Goal: Task Accomplishment & Management: Manage account settings

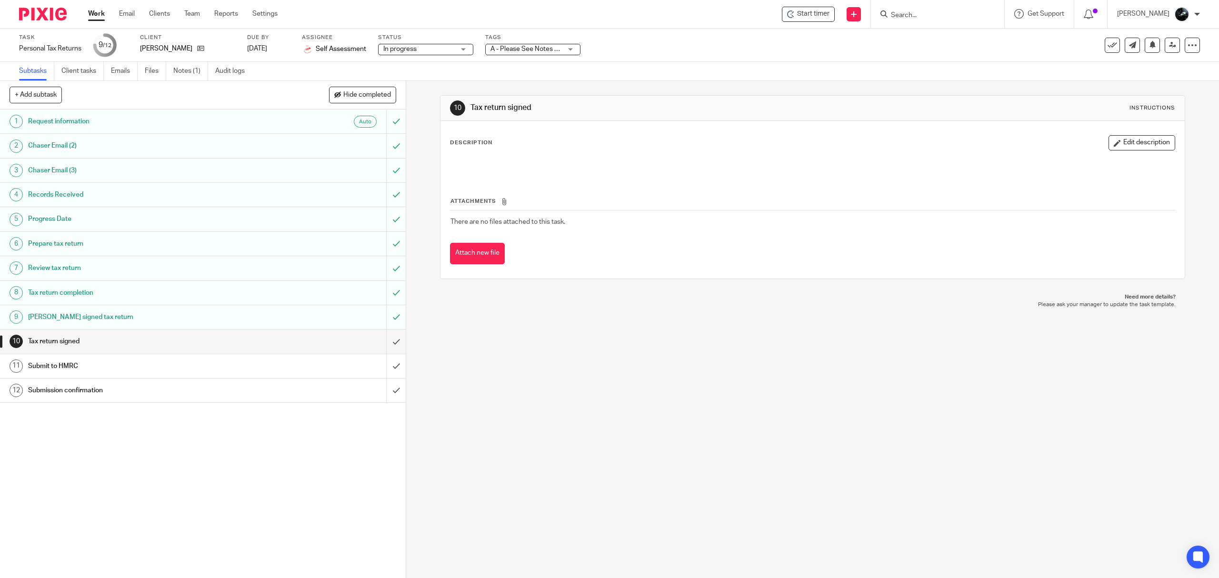
click at [937, 15] on input "Search" at bounding box center [933, 15] width 86 height 9
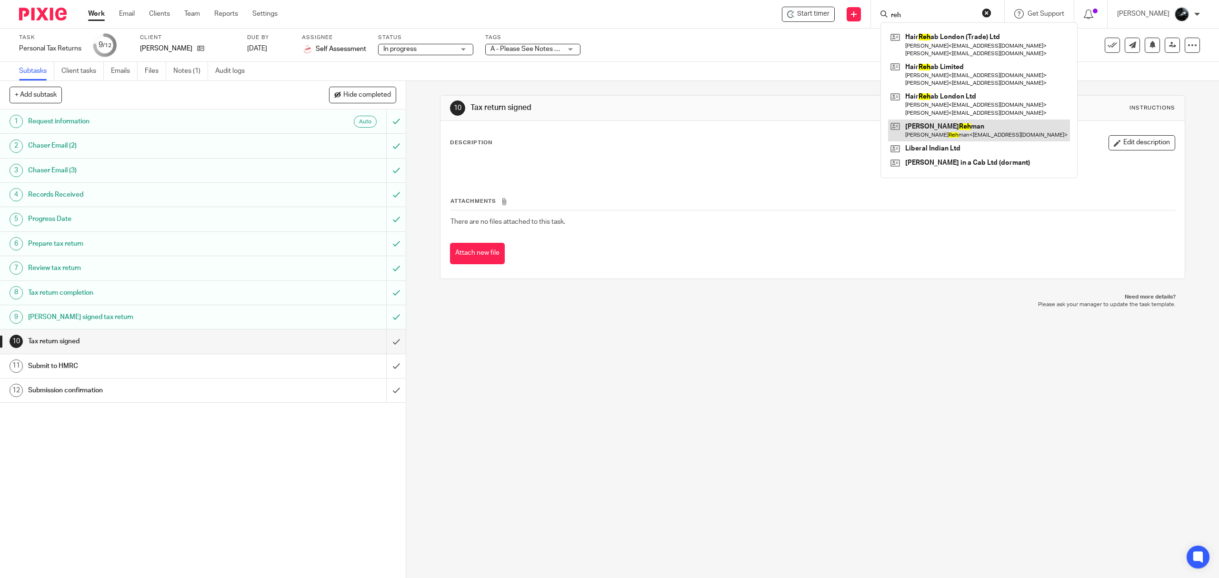
type input "reh"
click at [966, 121] on link at bounding box center [979, 131] width 182 height 22
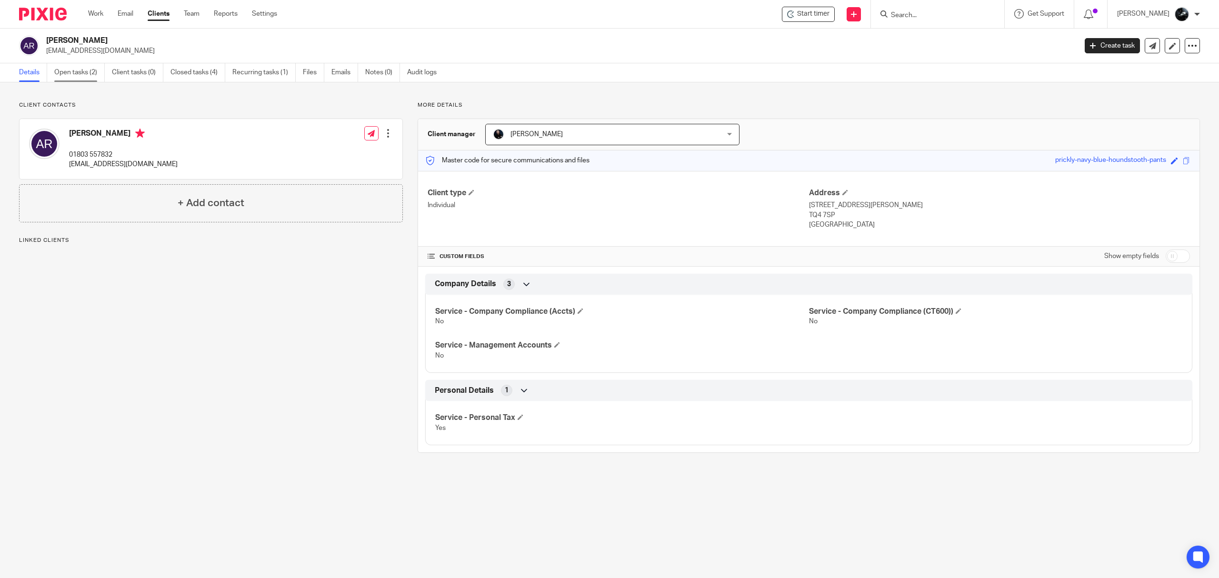
click at [79, 75] on link "Open tasks (2)" at bounding box center [79, 72] width 50 height 19
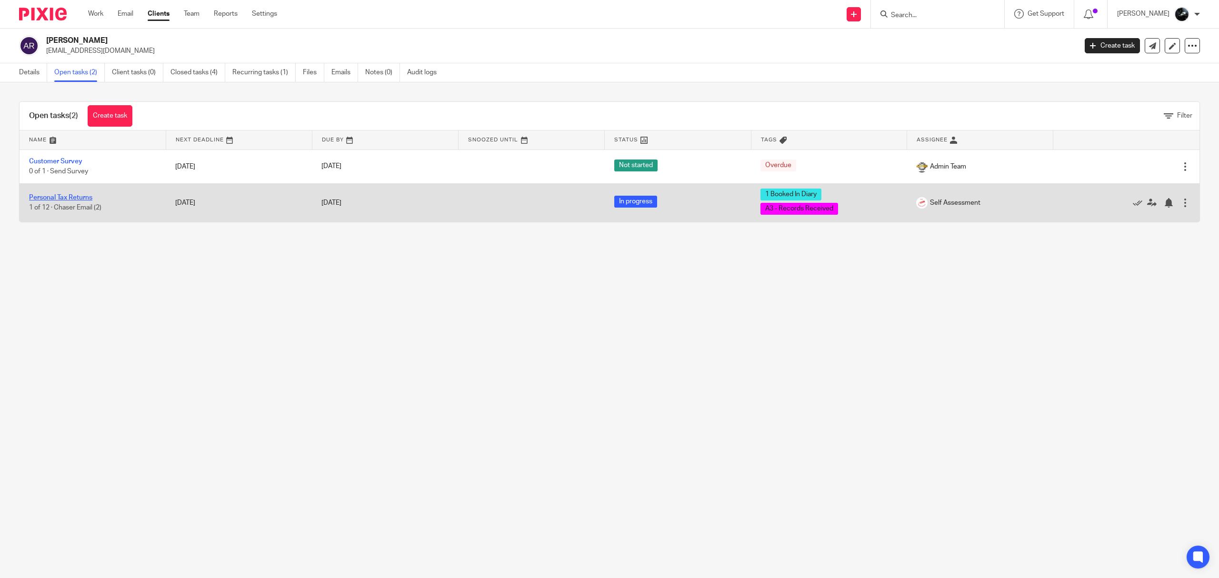
click at [64, 200] on link "Personal Tax Returns" at bounding box center [60, 197] width 63 height 7
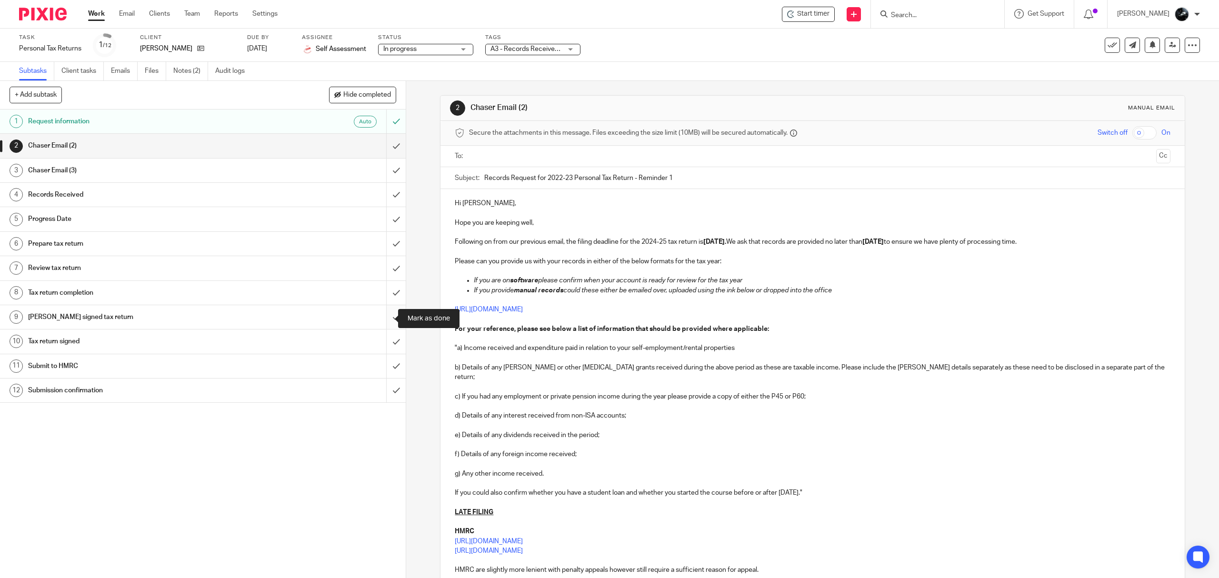
click at [382, 317] on input "submit" at bounding box center [203, 317] width 406 height 24
click at [383, 288] on input "submit" at bounding box center [203, 293] width 406 height 24
click at [385, 276] on input "submit" at bounding box center [203, 268] width 406 height 24
click at [382, 251] on input "submit" at bounding box center [203, 244] width 406 height 24
click at [381, 223] on input "submit" at bounding box center [203, 219] width 406 height 24
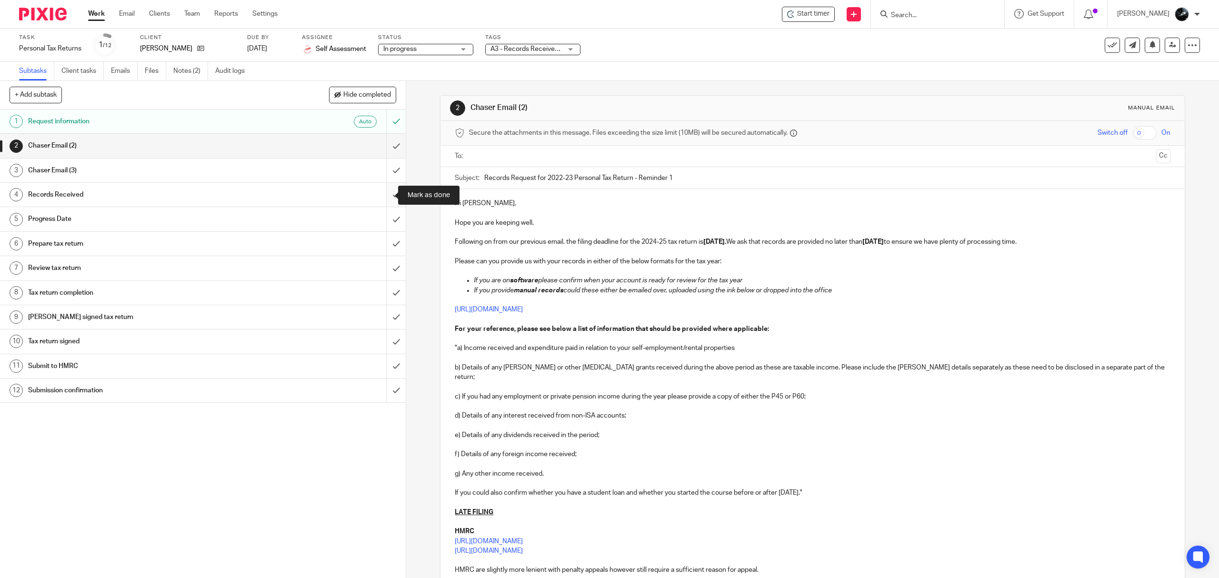
click at [381, 205] on input "submit" at bounding box center [203, 195] width 406 height 24
click at [384, 173] on input "submit" at bounding box center [203, 171] width 406 height 24
click at [386, 151] on input "submit" at bounding box center [203, 146] width 406 height 24
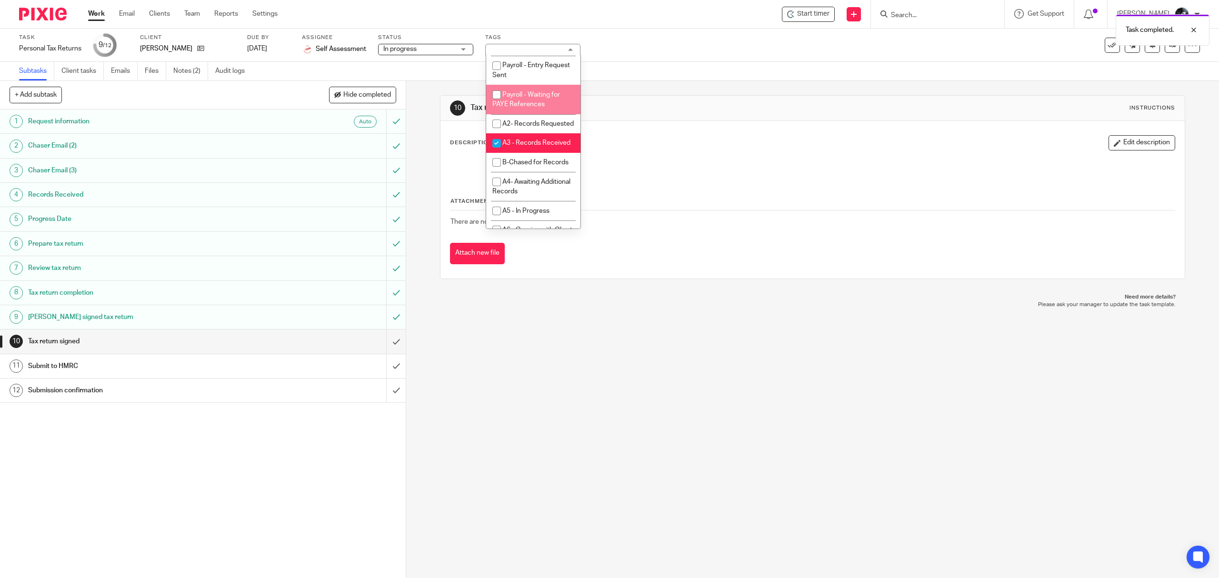
scroll to position [317, 0]
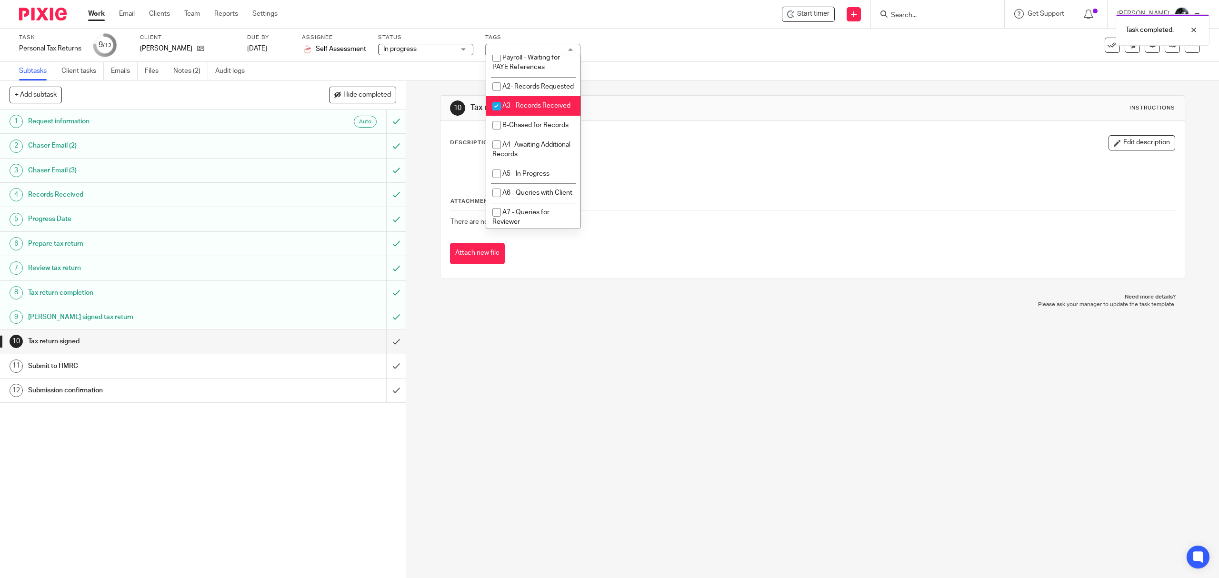
click at [530, 109] on span "A3 - Records Received" at bounding box center [536, 105] width 68 height 7
checkbox input "false"
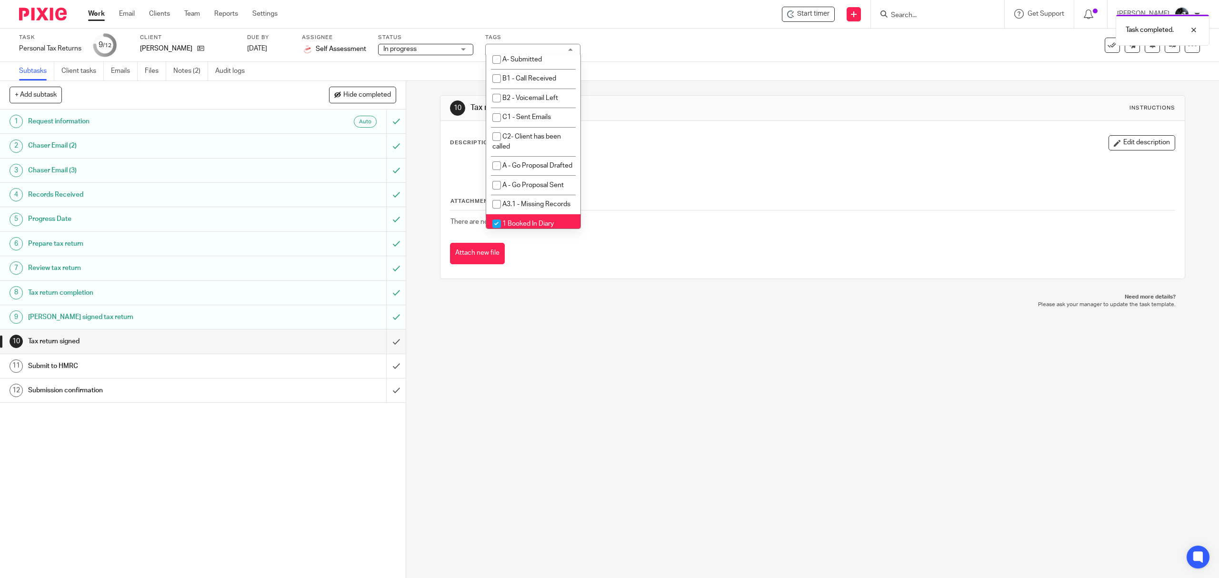
click at [545, 11] on li "A- Sent for Signature" at bounding box center [533, 2] width 94 height 20
checkbox input "true"
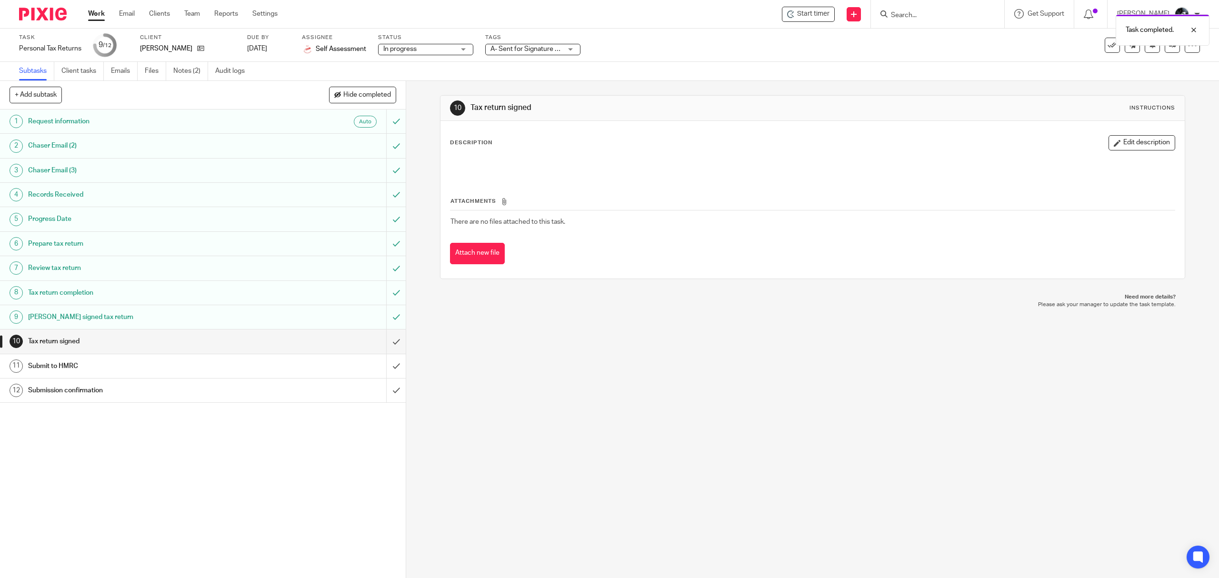
click at [1009, 72] on div "Subtasks Client tasks Emails Files Notes (2) Audit logs" at bounding box center [609, 71] width 1219 height 19
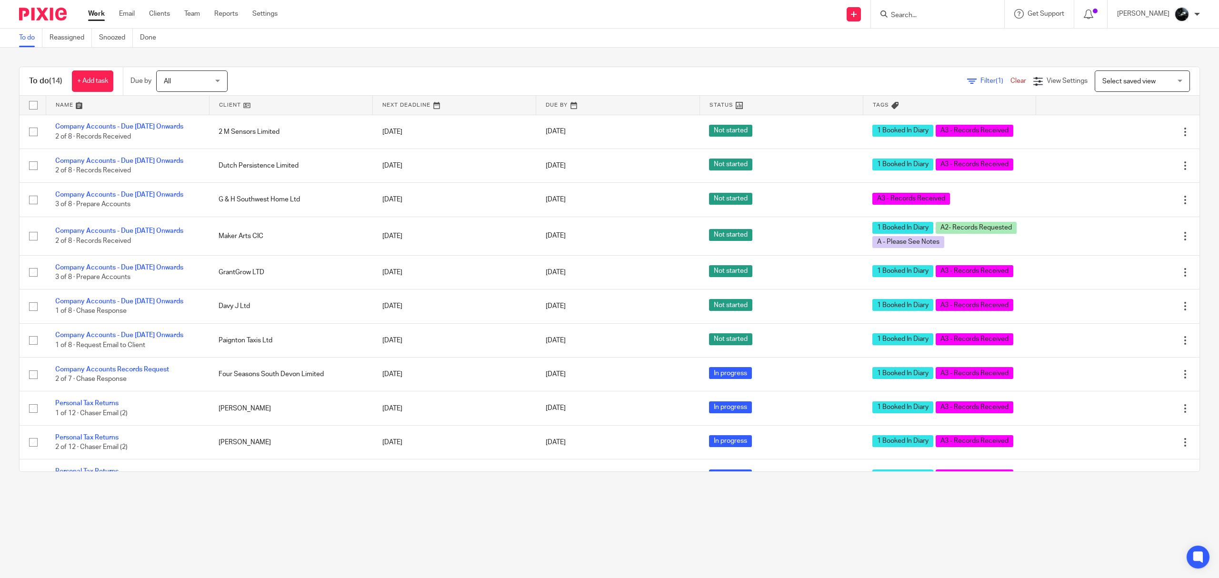
scroll to position [169, 0]
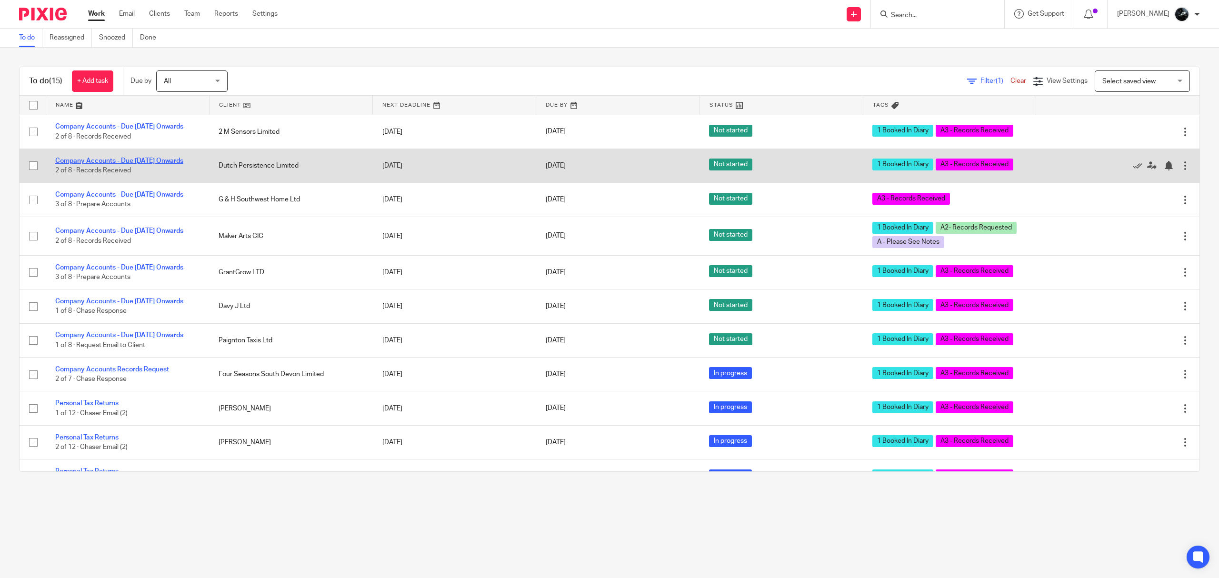
click at [131, 164] on link "Company Accounts - Due [DATE] Onwards" at bounding box center [119, 161] width 128 height 7
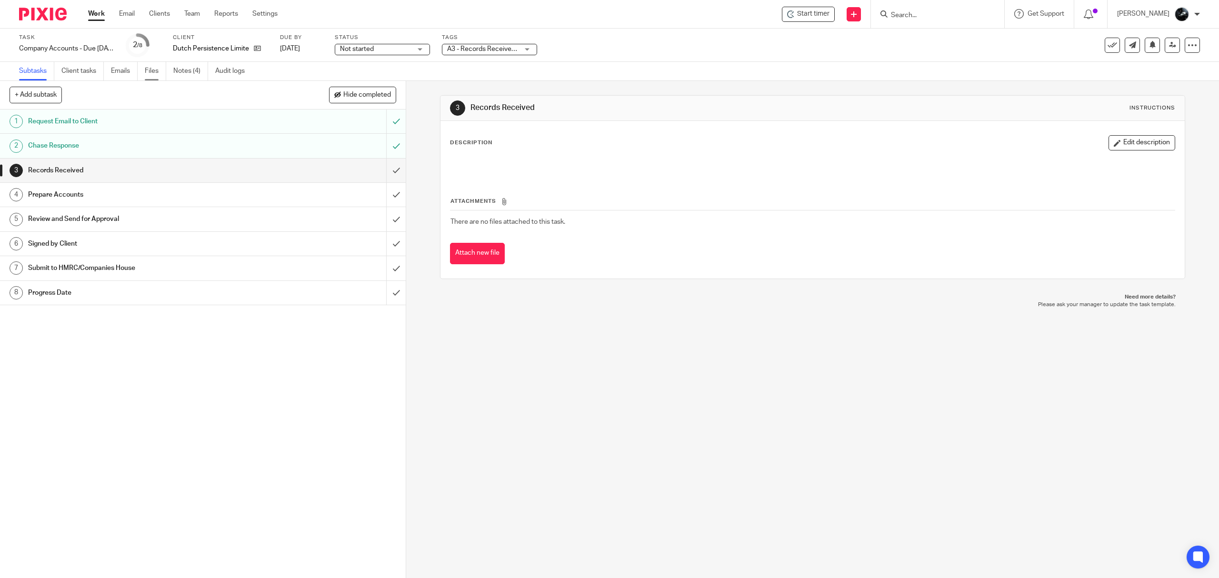
click at [160, 73] on link "Files" at bounding box center [155, 71] width 21 height 19
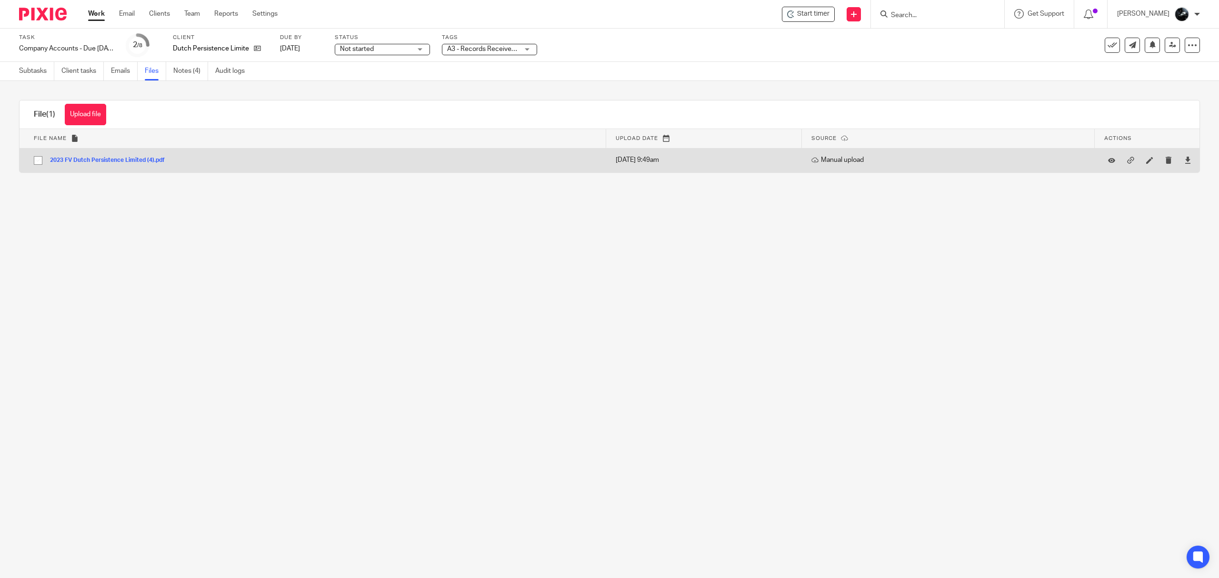
click at [122, 161] on button "2023 FV Dutch Persistence Limited (4).pdf" at bounding box center [111, 160] width 122 height 7
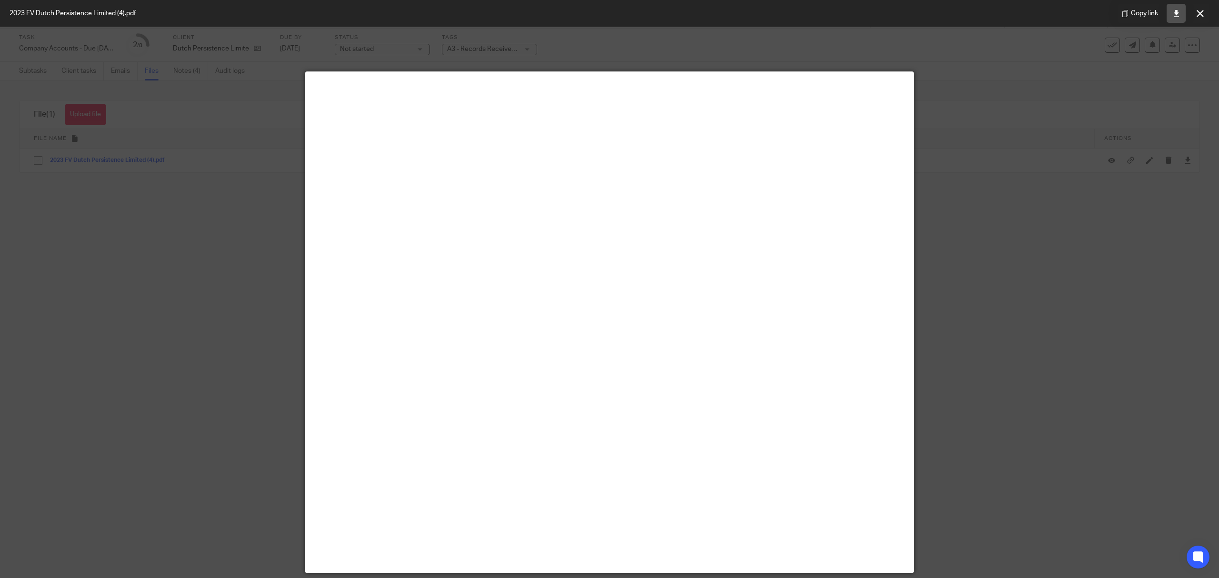
click at [1171, 19] on link at bounding box center [1176, 13] width 19 height 19
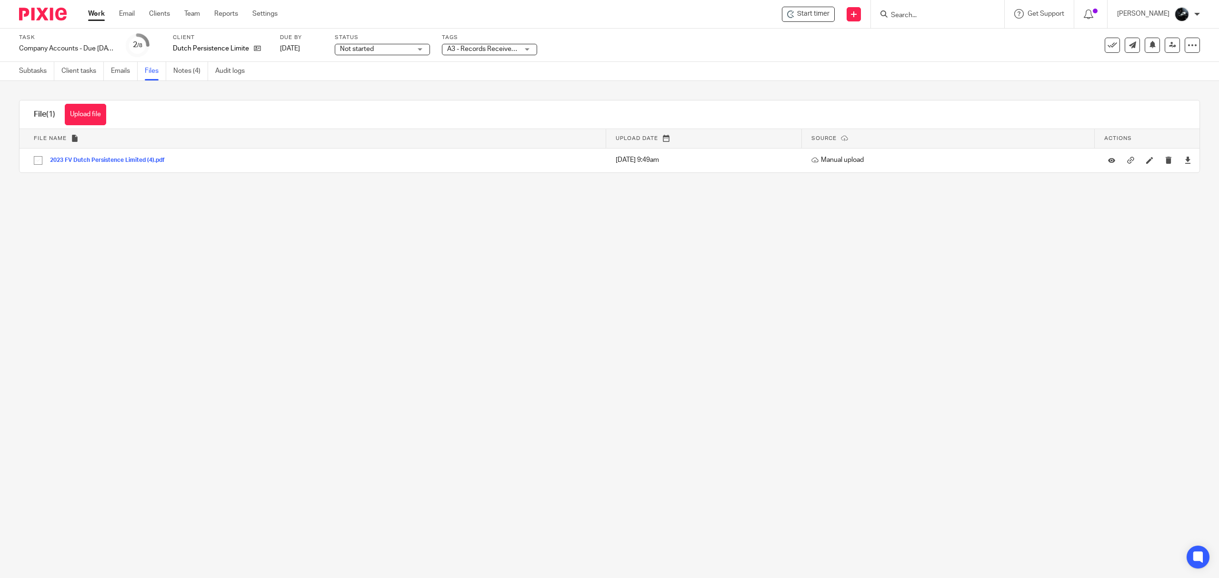
click at [182, 71] on link "Notes (4)" at bounding box center [190, 71] width 35 height 19
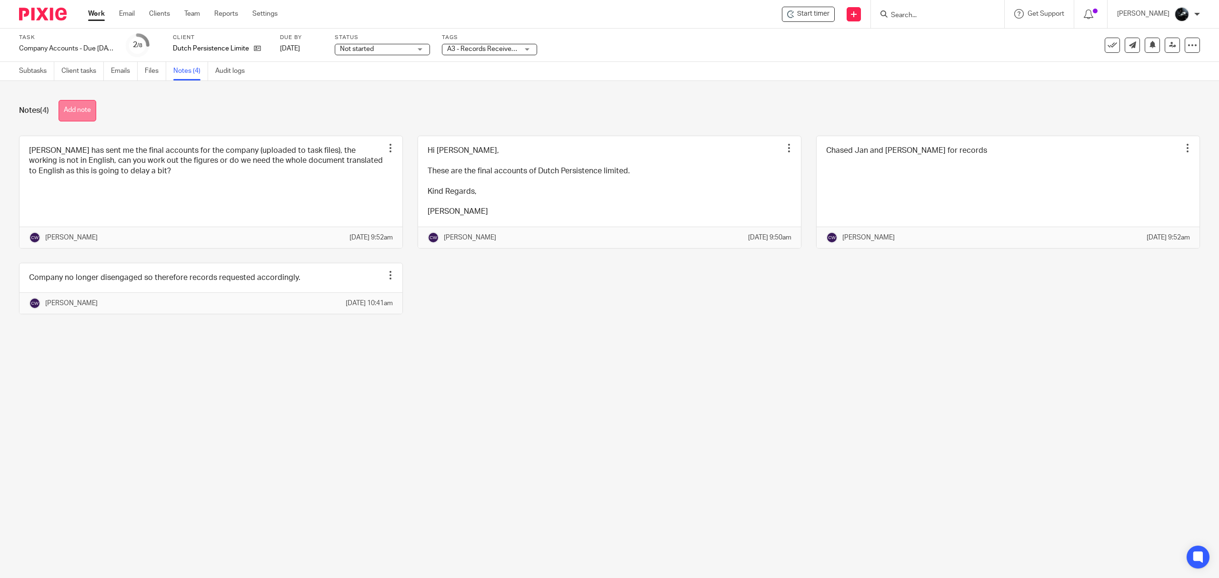
click at [78, 114] on button "Add note" at bounding box center [78, 110] width 38 height 21
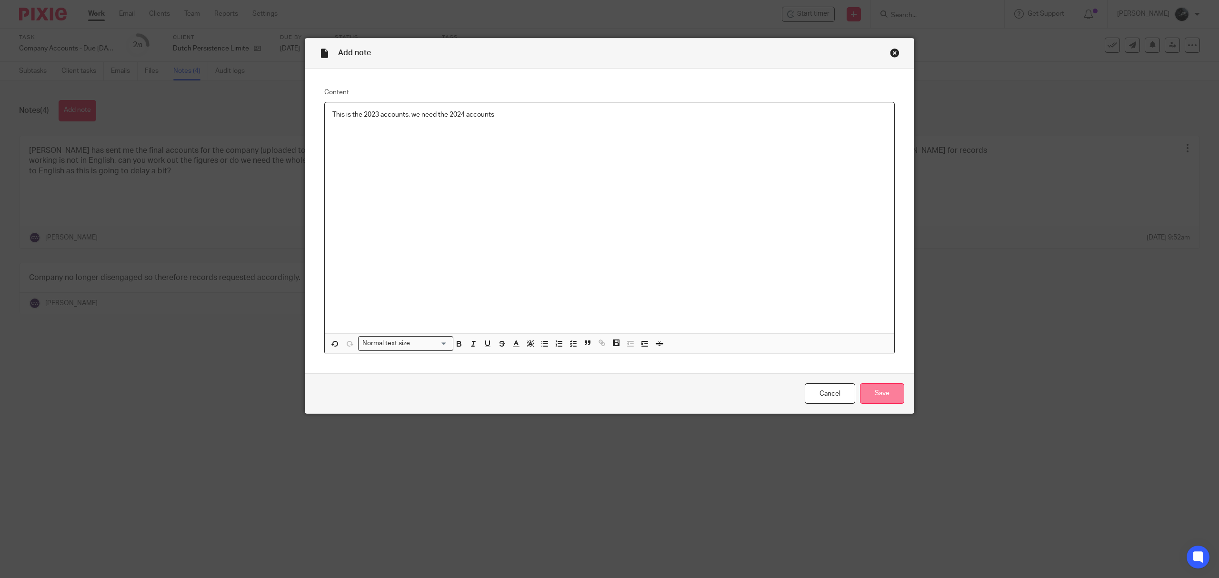
click at [876, 393] on input "Save" at bounding box center [882, 393] width 44 height 20
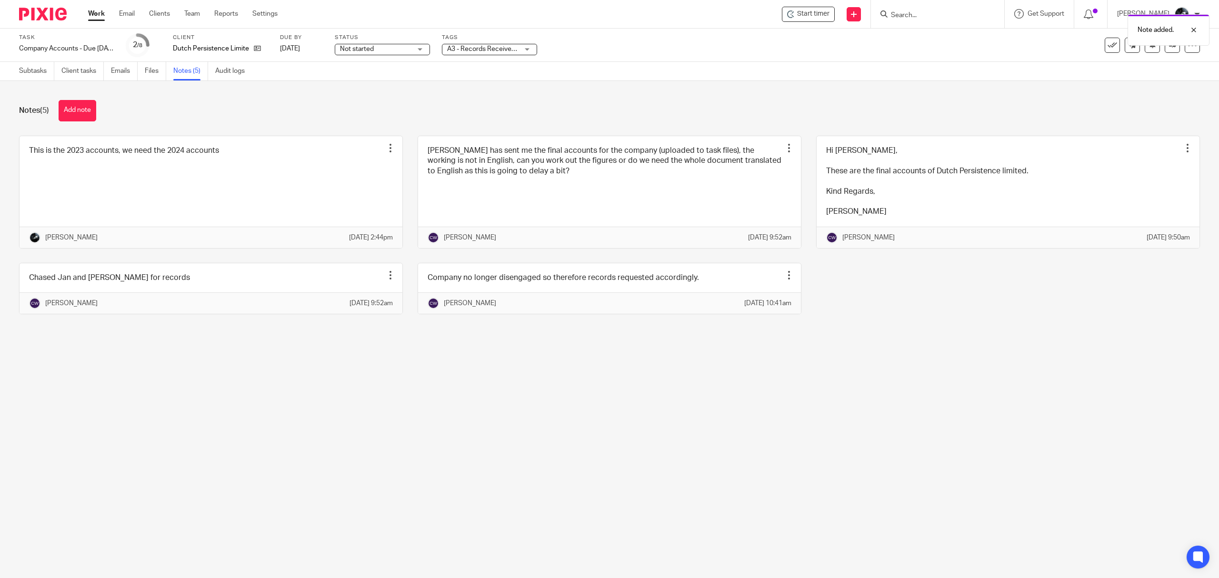
click at [525, 50] on div "A3 - Records Received + 1" at bounding box center [489, 49] width 95 height 11
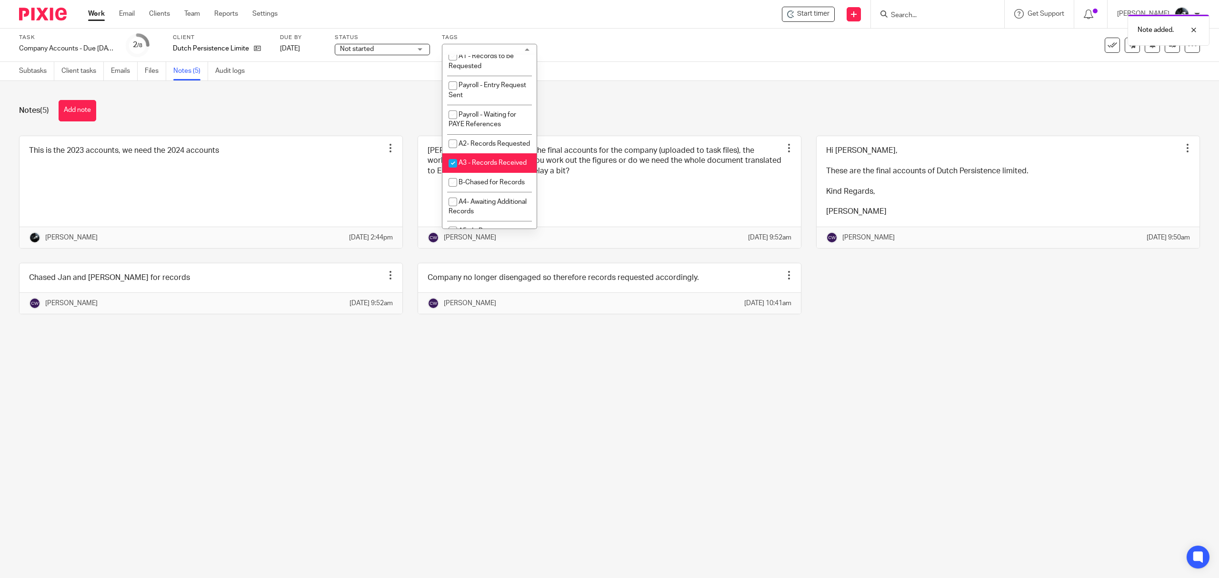
scroll to position [317, 0]
click at [491, 109] on span "A3 - Records Received" at bounding box center [493, 105] width 68 height 7
checkbox input "false"
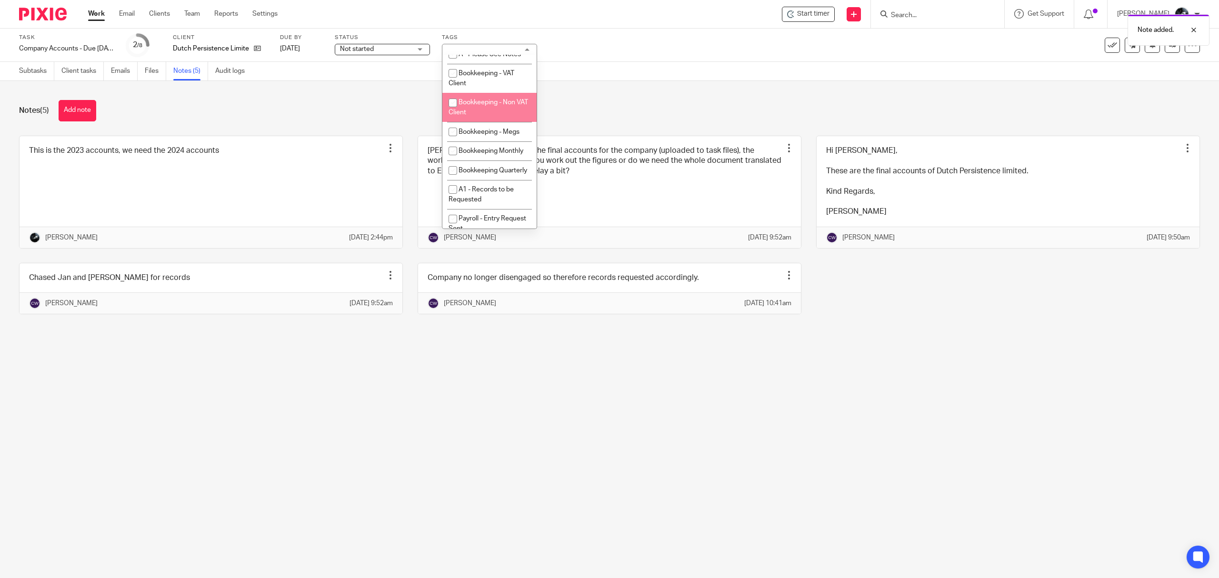
scroll to position [63, 0]
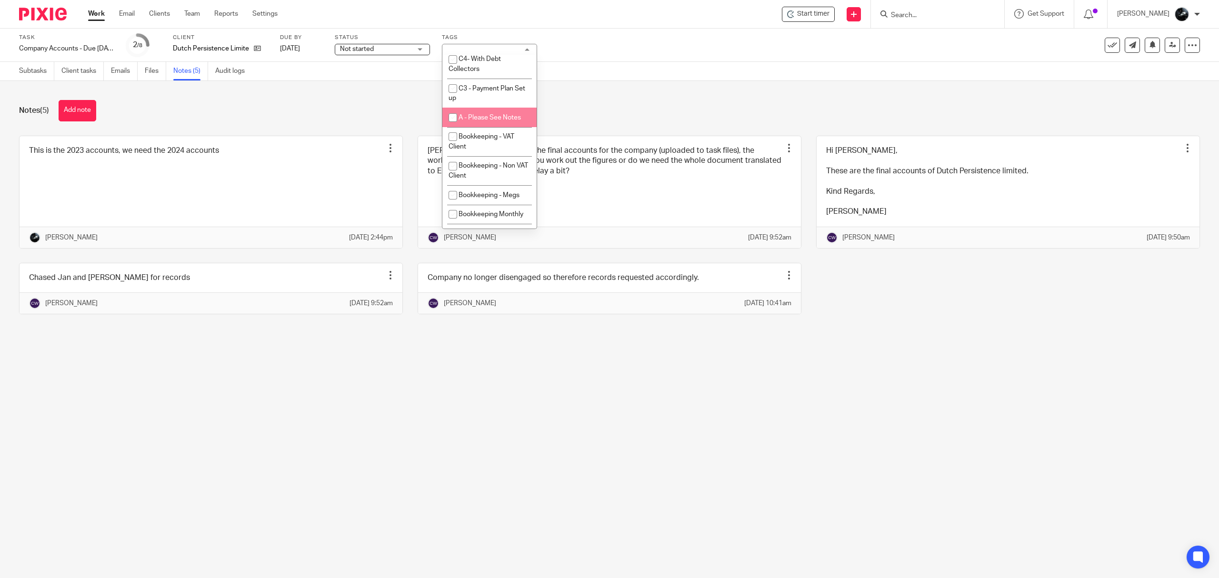
click at [493, 117] on span "A - Please See Notes" at bounding box center [490, 117] width 62 height 7
checkbox input "true"
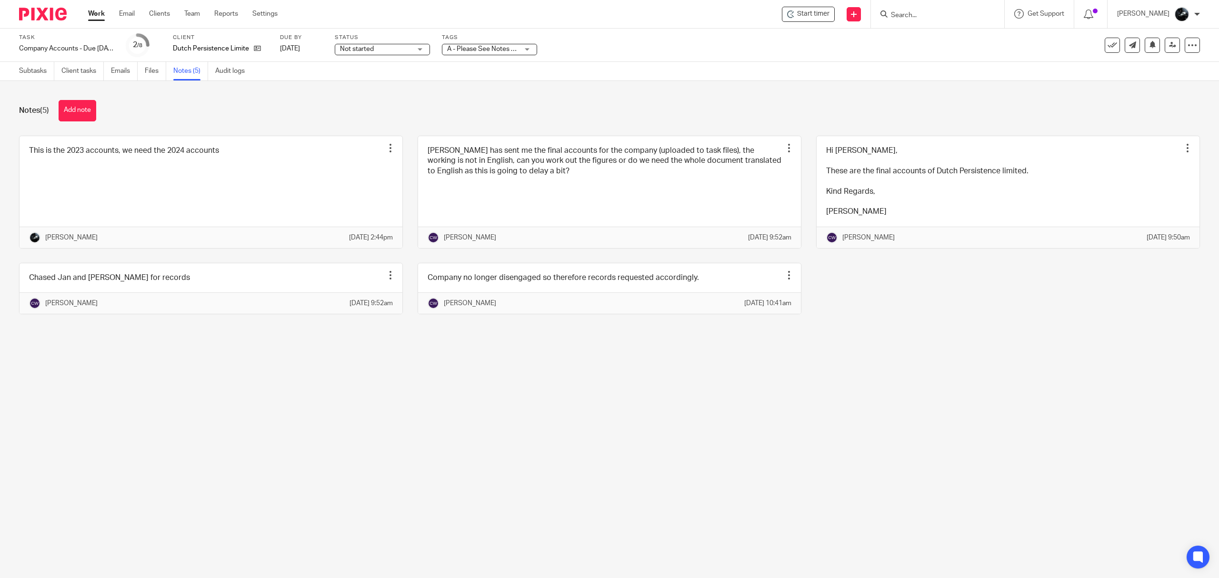
click at [668, 73] on div "Subtasks Client tasks Emails Files Notes (5) Audit logs" at bounding box center [609, 71] width 1219 height 19
click at [489, 52] on span "A - Please See Notes + 1" at bounding box center [482, 49] width 71 height 10
checkbox input "false"
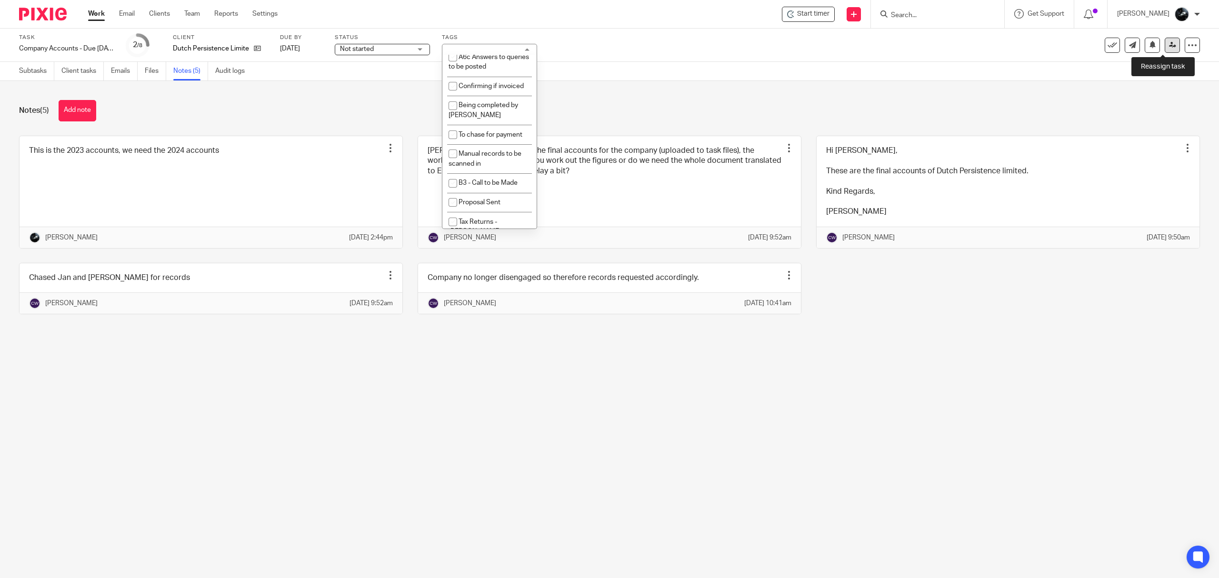
click at [1169, 46] on icon at bounding box center [1172, 44] width 7 height 7
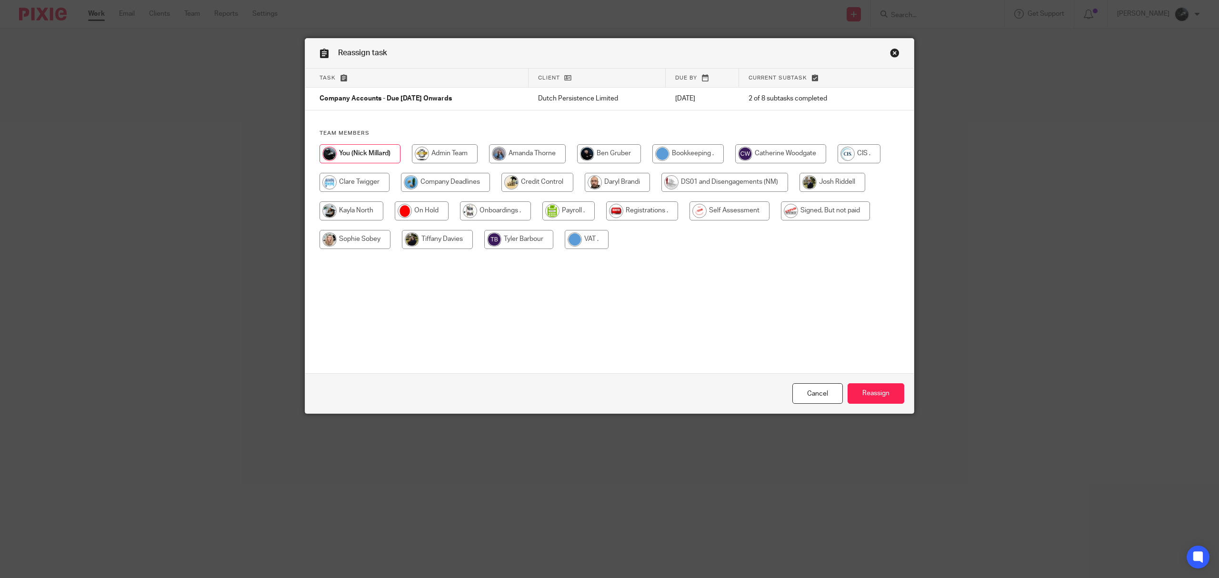
click at [774, 153] on input "radio" at bounding box center [780, 153] width 91 height 19
radio input "true"
click at [879, 392] on input "Reassign" at bounding box center [876, 393] width 57 height 20
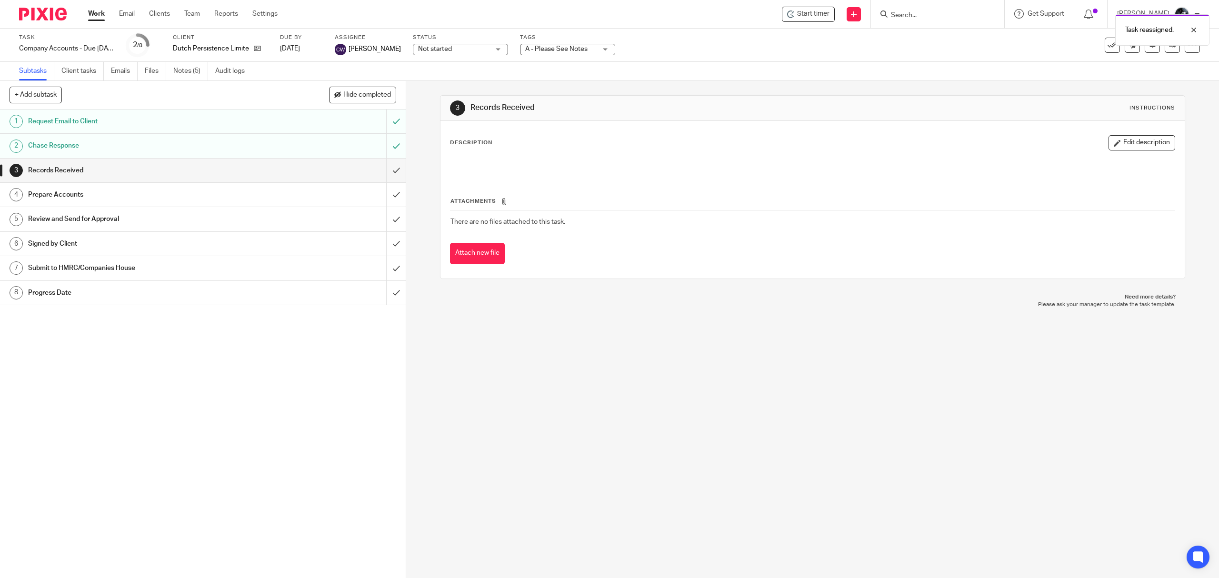
click at [49, 18] on img at bounding box center [43, 14] width 48 height 13
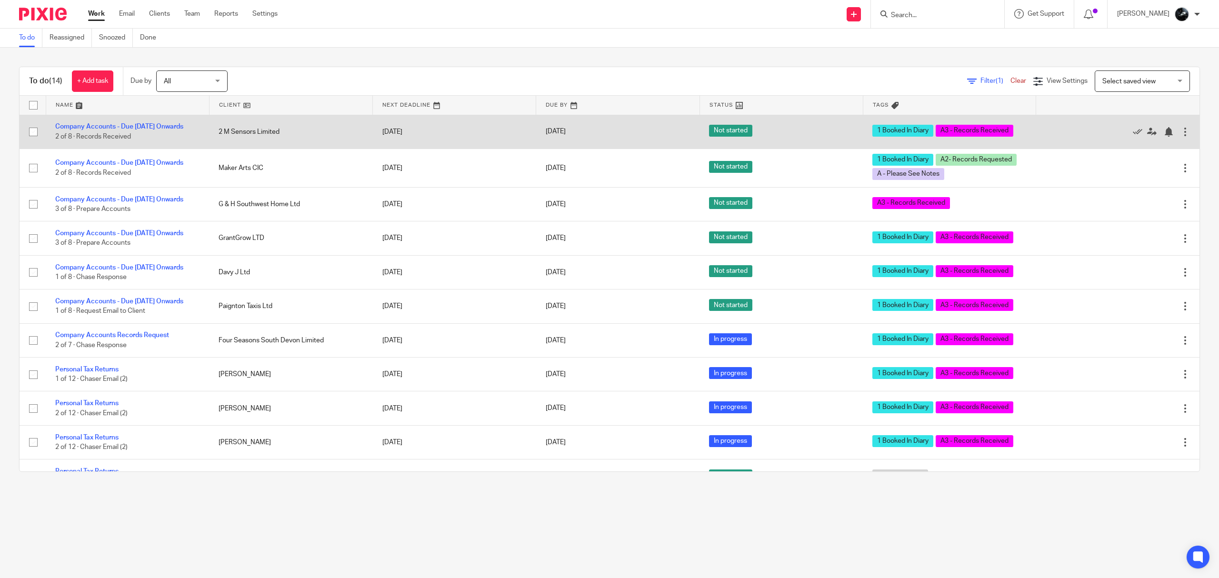
click at [98, 131] on td "Company Accounts - Due 1st May 2023 Onwards 2 of 8 · Records Received" at bounding box center [127, 132] width 163 height 34
click at [100, 123] on link "Company Accounts - Due [DATE] Onwards" at bounding box center [119, 126] width 128 height 7
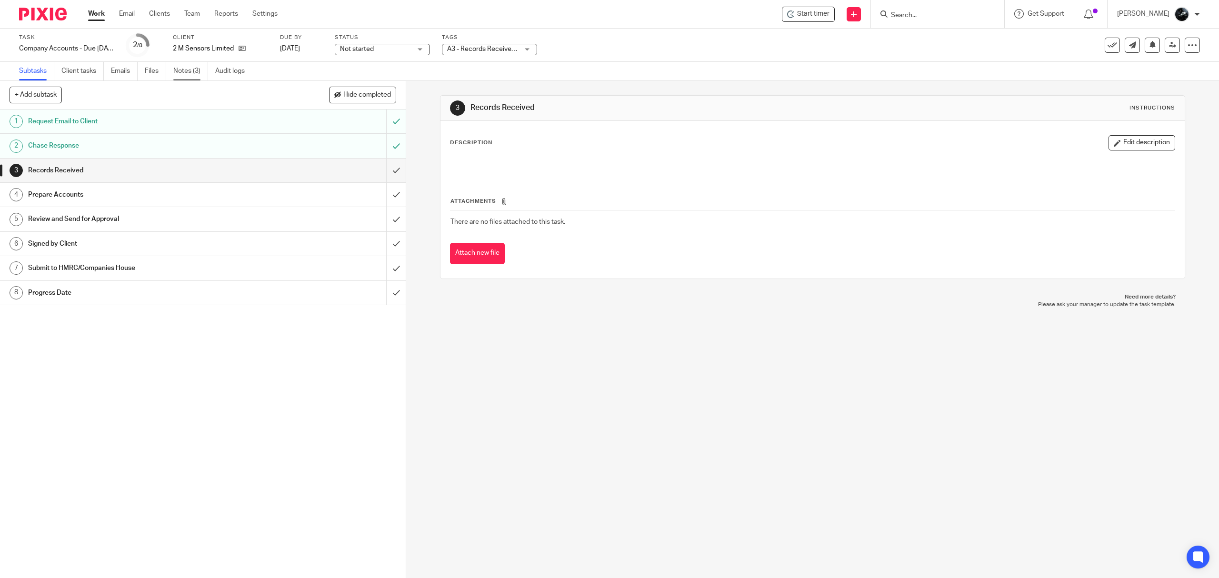
click at [187, 74] on link "Notes (3)" at bounding box center [190, 71] width 35 height 19
click at [146, 74] on link "Files" at bounding box center [155, 71] width 21 height 19
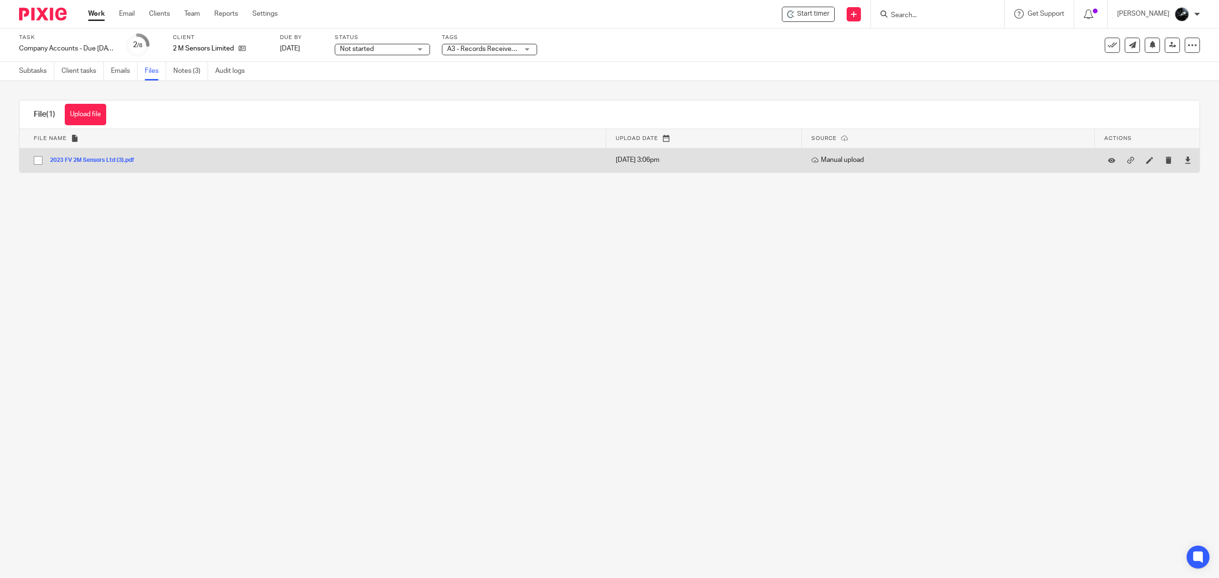
click at [82, 159] on button "2023 FV 2M Sensors Ltd (3).pdf" at bounding box center [95, 160] width 91 height 7
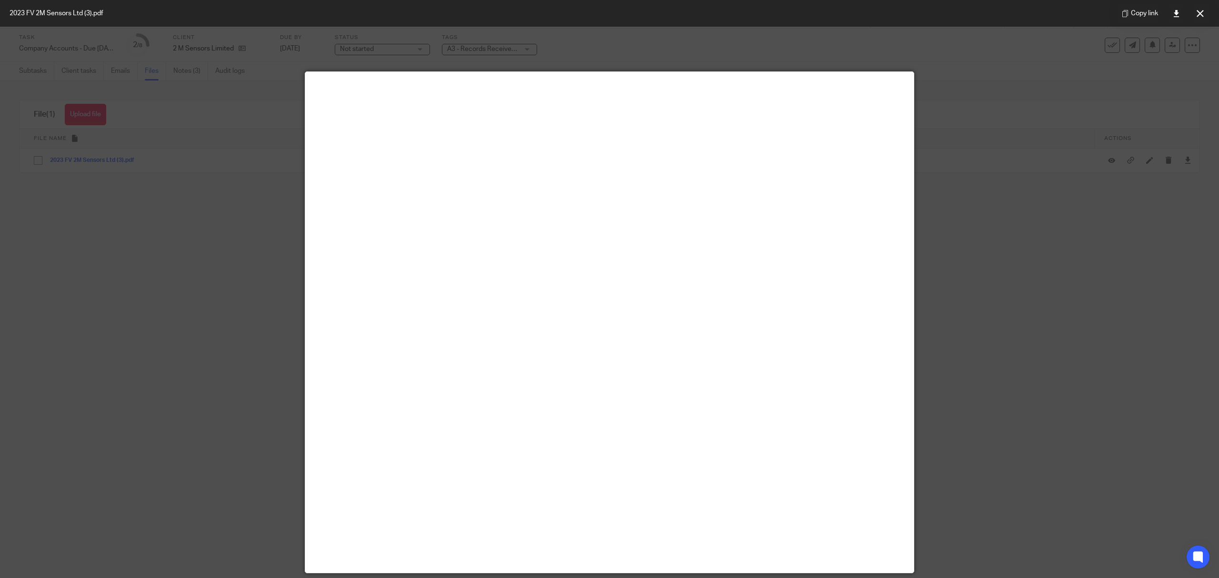
drag, startPoint x: 1049, startPoint y: 218, endPoint x: 343, endPoint y: 39, distance: 728.2
click at [1045, 216] on div at bounding box center [609, 289] width 1219 height 578
click at [112, 288] on div at bounding box center [609, 289] width 1219 height 578
click at [1200, 12] on icon at bounding box center [1200, 13] width 7 height 7
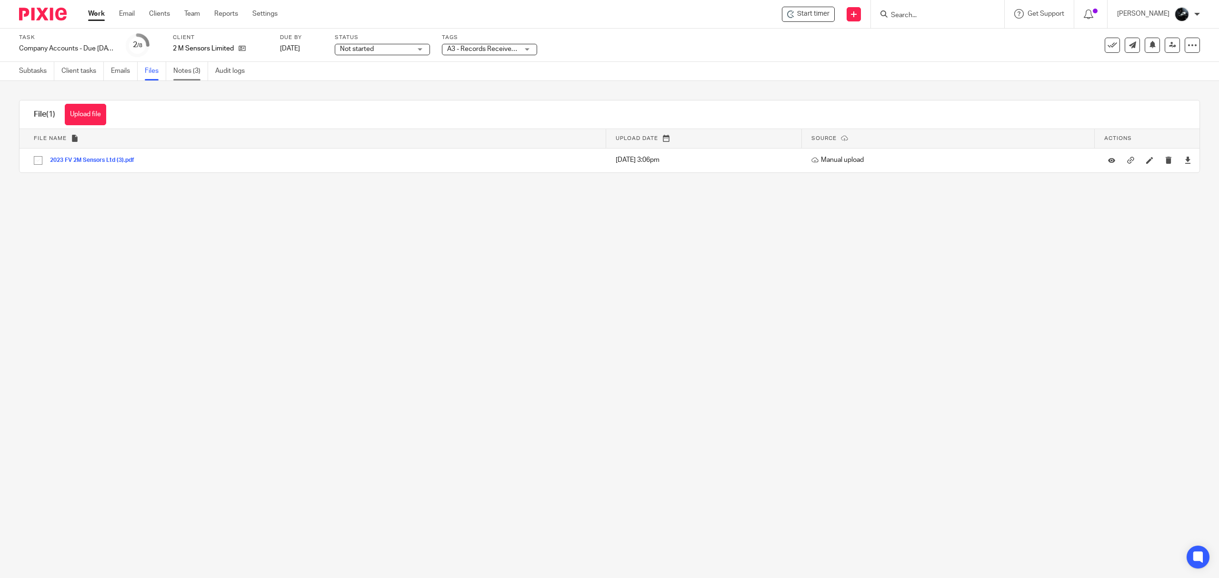
click at [183, 73] on link "Notes (3)" at bounding box center [190, 71] width 35 height 19
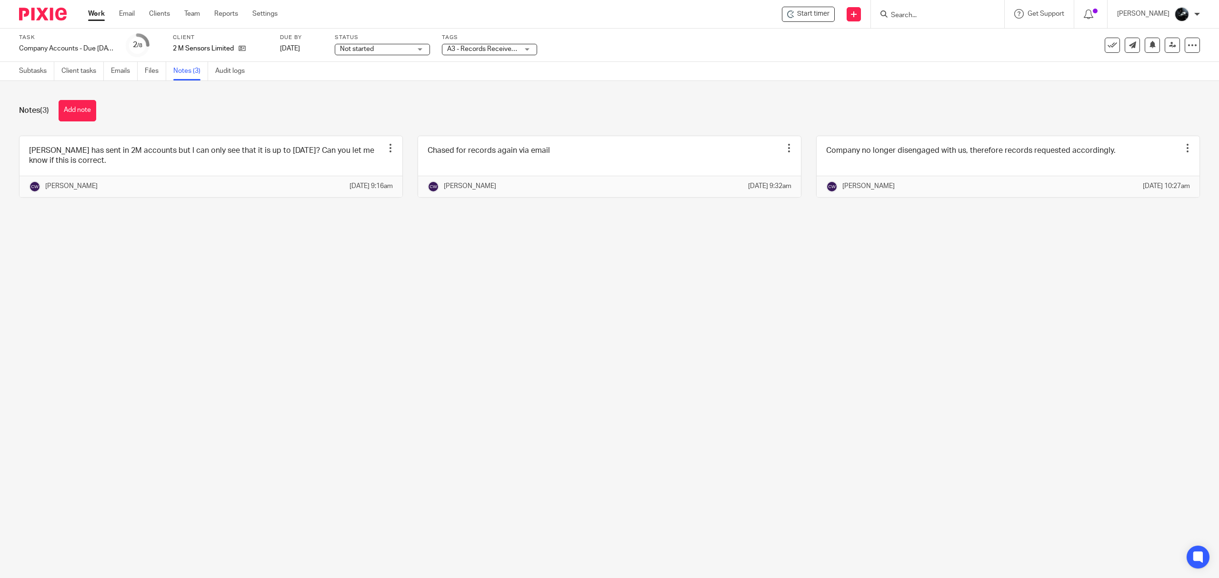
click at [80, 111] on button "Add note" at bounding box center [78, 110] width 38 height 21
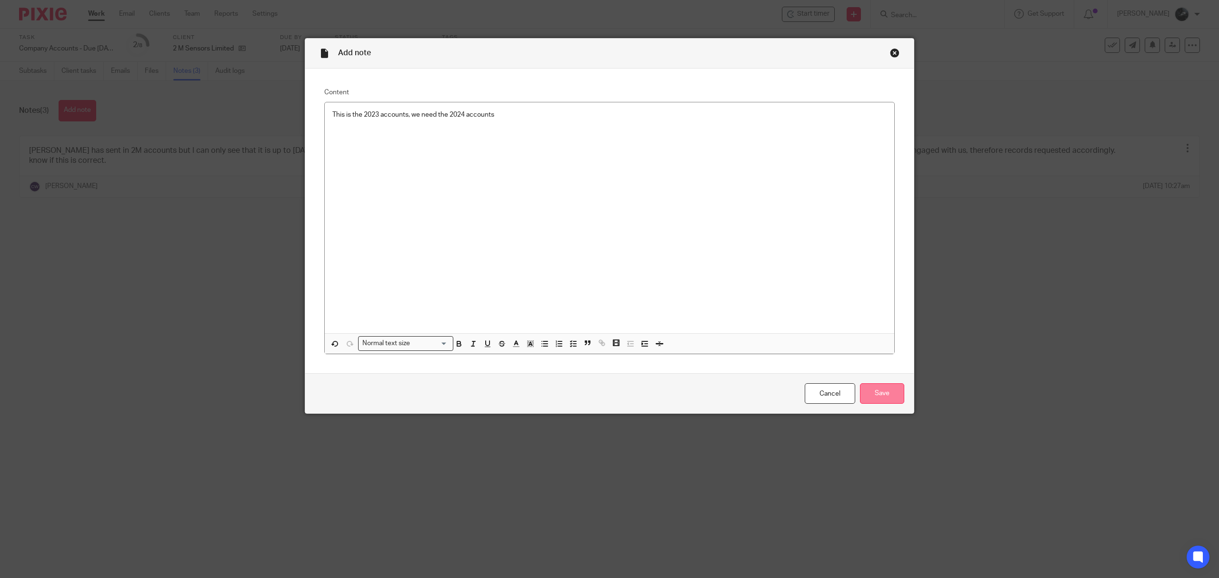
click at [874, 392] on input "Save" at bounding box center [882, 393] width 44 height 20
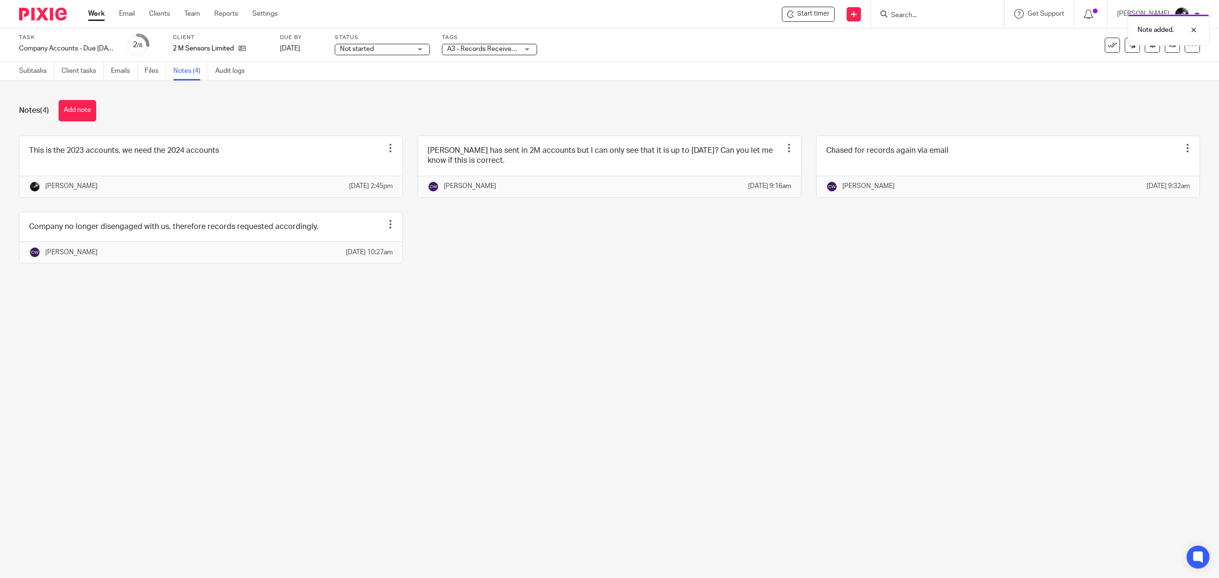
click at [492, 49] on span "A3 - Records Received + 1" at bounding box center [486, 49] width 79 height 7
click at [489, 175] on li "A - Please See Notes" at bounding box center [489, 181] width 94 height 20
checkbox input "true"
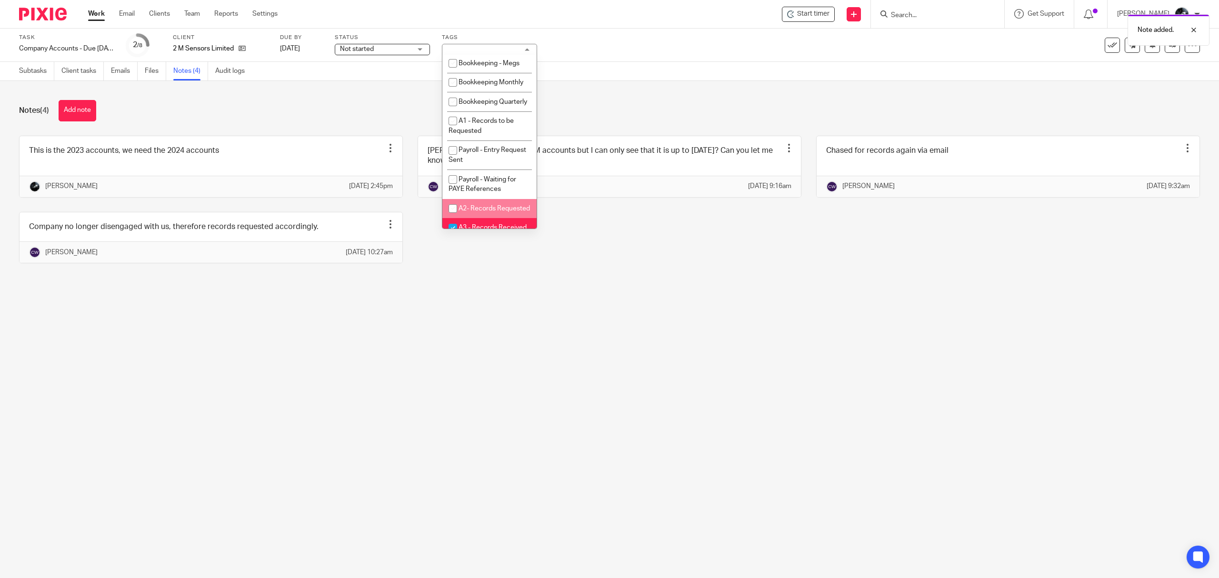
scroll to position [254, 0]
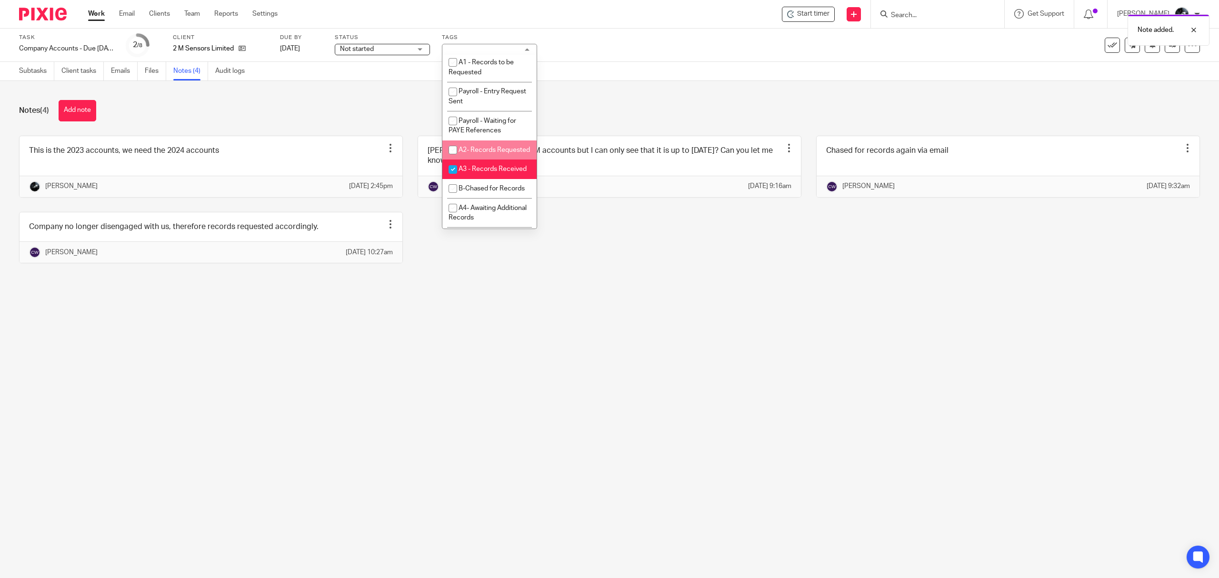
click at [486, 160] on li "A2- Records Requested" at bounding box center [489, 151] width 94 height 20
checkbox input "true"
click at [486, 179] on li "A3 - Records Received" at bounding box center [489, 170] width 94 height 20
checkbox input "false"
click at [486, 160] on li "A2- Records Requested" at bounding box center [489, 151] width 94 height 20
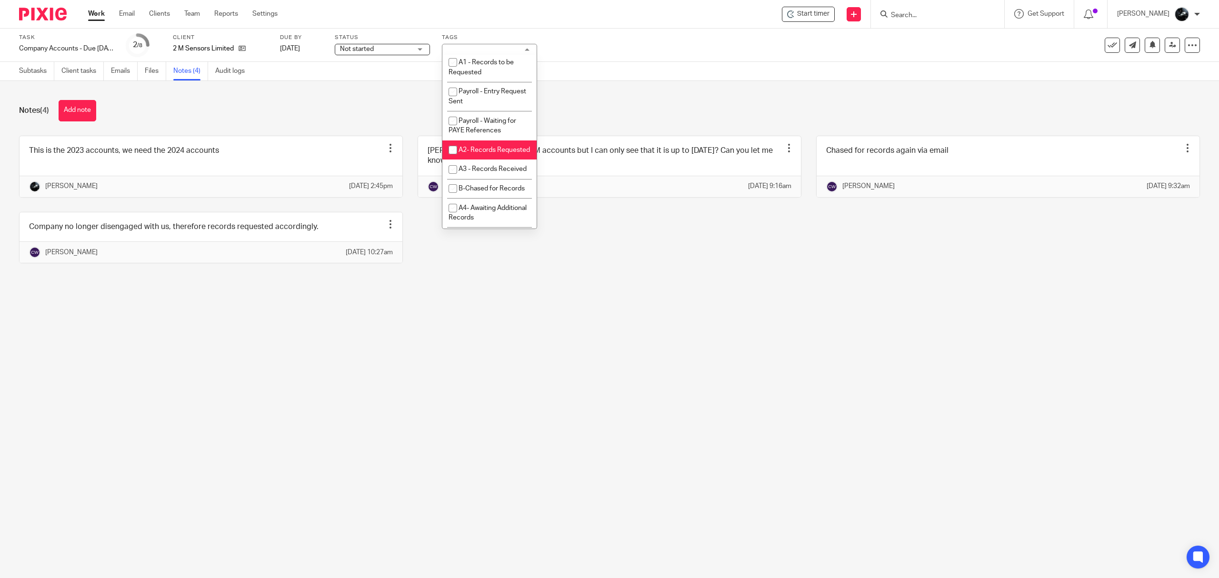
checkbox input "false"
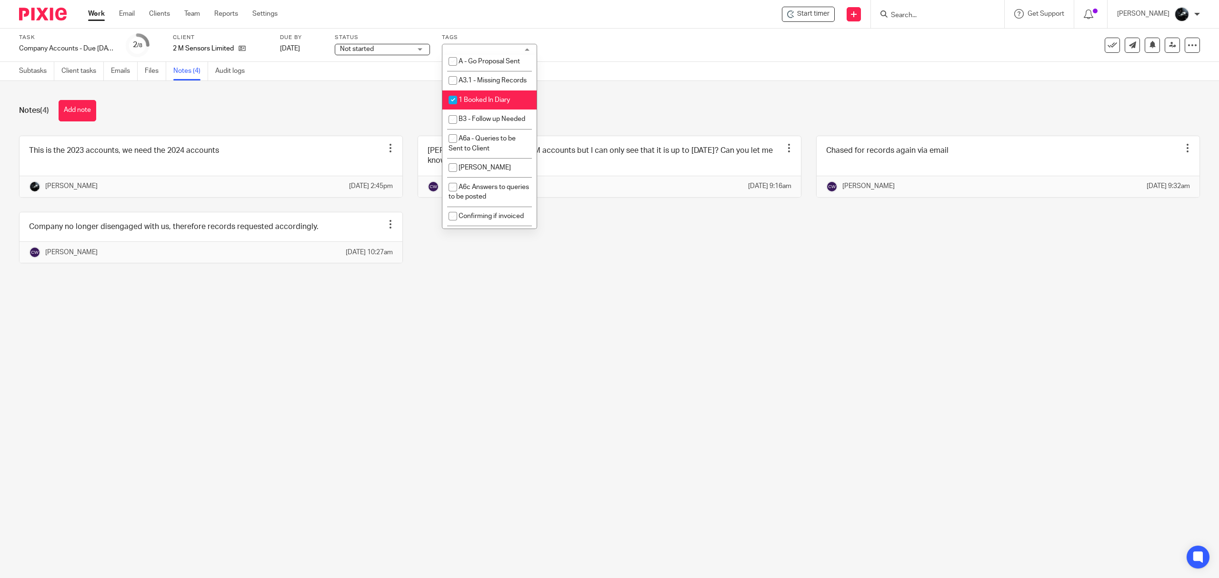
scroll to position [762, 0]
click at [484, 100] on span "1 Booked In Diary" at bounding box center [484, 96] width 51 height 7
checkbox input "false"
click at [599, 270] on div "This is the 2023 accounts, we need the 2024 accounts Edit note Delete note Nick…" at bounding box center [602, 207] width 1196 height 142
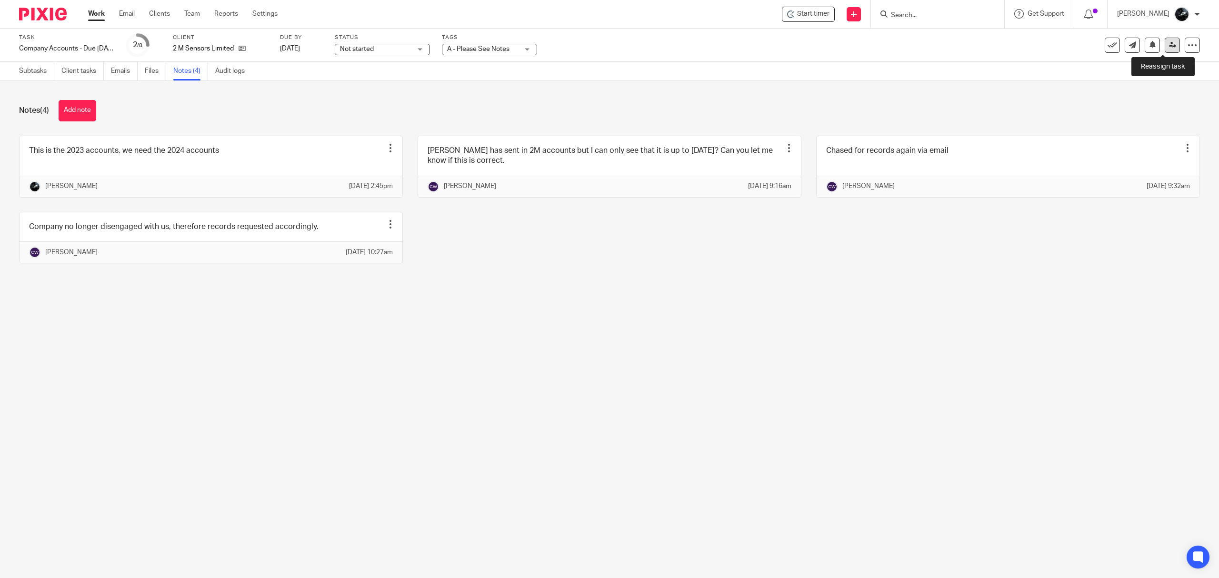
click at [1165, 50] on link at bounding box center [1172, 45] width 15 height 15
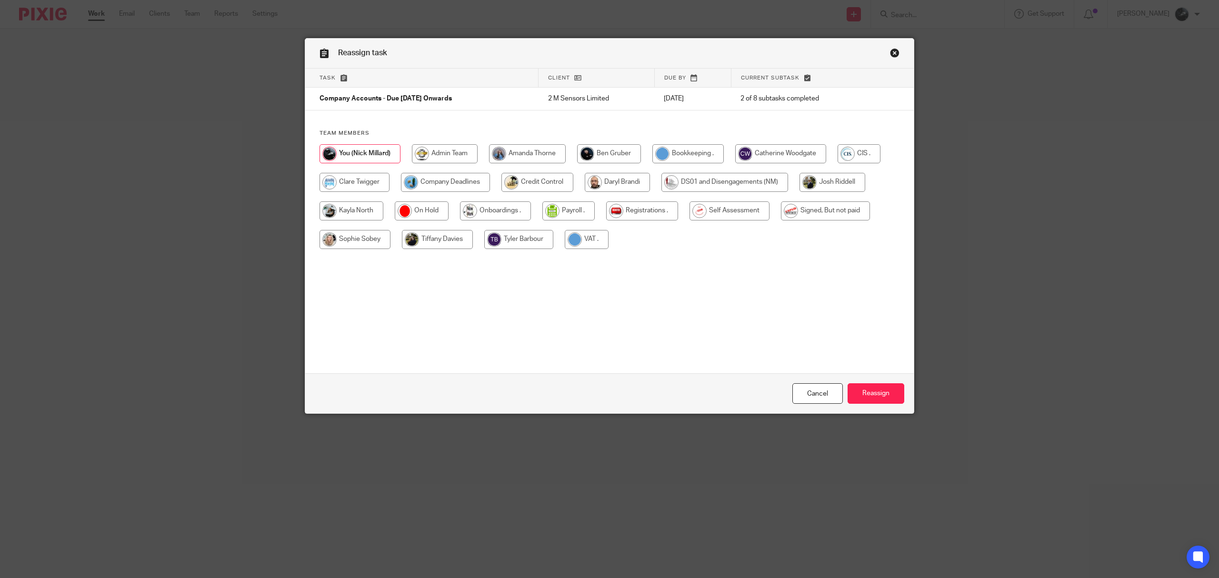
click at [784, 153] on input "radio" at bounding box center [780, 153] width 91 height 19
radio input "true"
click at [874, 401] on input "Reassign" at bounding box center [876, 393] width 57 height 20
